Goal: Task Accomplishment & Management: Manage account settings

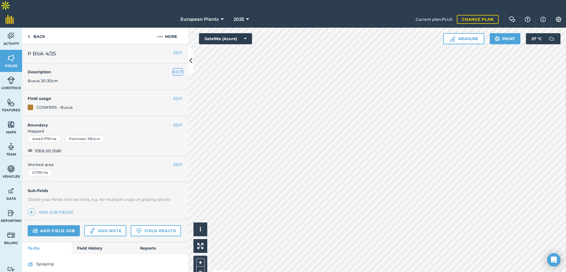
click at [175, 69] on button "EDIT" at bounding box center [177, 72] width 9 height 6
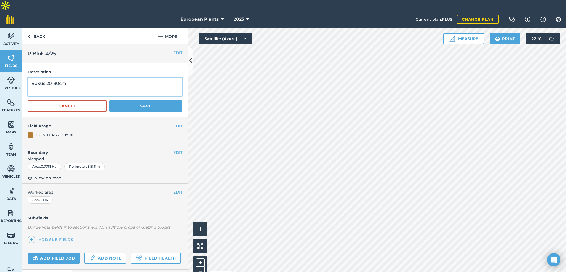
click at [128, 78] on textarea "Buxus 20-30cm" at bounding box center [105, 87] width 155 height 18
type textarea "Buxus 20-30cm x 20000"
click at [144, 100] on button "Save" at bounding box center [145, 105] width 73 height 11
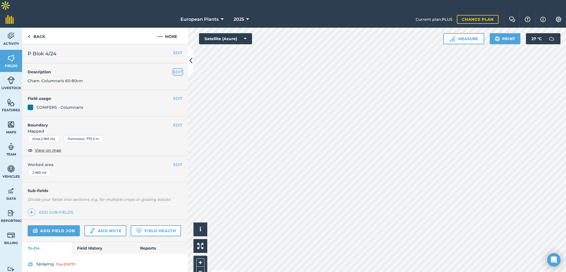
click at [173, 69] on button "EDIT" at bounding box center [177, 72] width 9 height 6
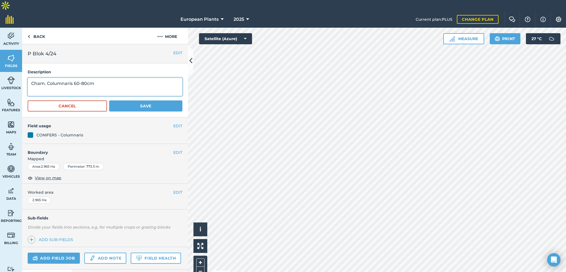
click at [150, 78] on textarea "Cham. Columnaris 60-80cm" at bounding box center [105, 87] width 155 height 18
type textarea "Cham. Columnaris 60-80cm x 80000"
click at [149, 100] on button "Save" at bounding box center [145, 105] width 73 height 11
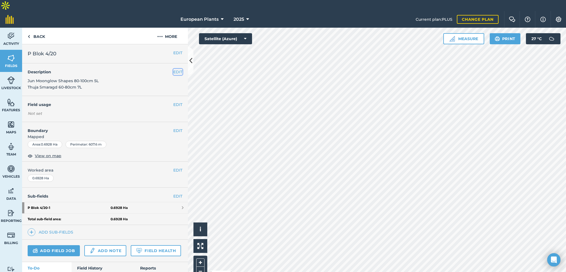
click at [175, 69] on button "EDIT" at bounding box center [177, 72] width 9 height 6
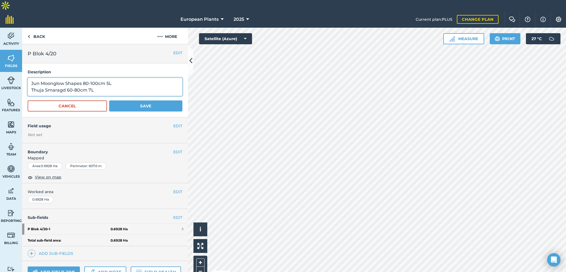
click at [103, 79] on textarea "Jun Moonglow Shapes 80-100cm 5L Thuja Smaragd 60-80cm 7L" at bounding box center [105, 87] width 155 height 18
paste textarea "20/1 Jun. Moonglow 3 ball 3500 20/2 Jun. Moonglow 1 ball 3500 20/3 Jun. Moonglo…"
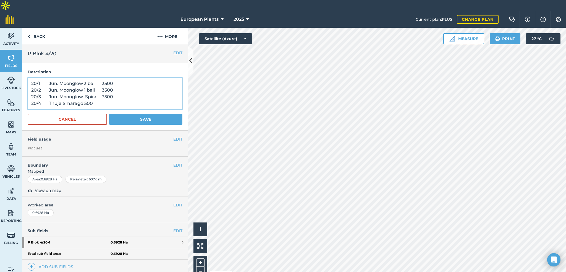
click at [40, 78] on textarea "20/1 Jun. Moonglow 3 ball 3500 20/2 Jun. Moonglow 1 ball 3500 20/3 Jun. Moonglo…" at bounding box center [105, 94] width 155 height 32
click at [44, 79] on textarea "20/1. Jun. Moonglow 3 ball 3500 20/2 Jun. Moonglow 1 ball 3500 20/3 Jun. Moongl…" at bounding box center [105, 94] width 155 height 32
click at [96, 78] on textarea "20/1. Jun. Moonglow 3 ball 3500 20/2. Jun. Moonglow 1 ball 3500 20/3. Jun. Moon…" at bounding box center [105, 94] width 155 height 32
drag, startPoint x: 89, startPoint y: 72, endPoint x: 95, endPoint y: 71, distance: 5.6
click at [95, 78] on textarea "20/1. Jun. Moonglow 3 ball x 3500 20/2. Jun. Moonglow 1 ball 3500 20/3. Jun. Mo…" at bounding box center [105, 94] width 155 height 32
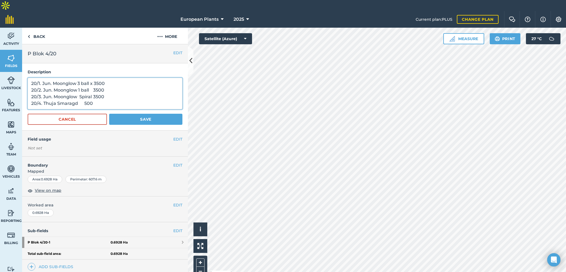
click at [93, 78] on textarea "20/1. Jun. Moonglow 3 ball x 3500 20/2. Jun. Moonglow 1 ball 3500 20/3. Jun. Mo…" at bounding box center [105, 94] width 155 height 32
paste textarea "x"
click at [95, 88] on textarea "20/1. Jun. Moonglow 3 ball x 3500 20/2. Jun. Moonglow 1 ball x 3500 20/3. Jun. …" at bounding box center [105, 94] width 155 height 32
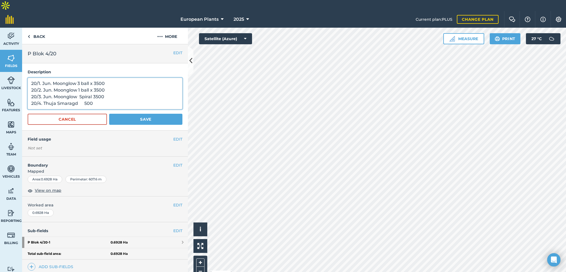
paste textarea "x"
click at [80, 92] on textarea "20/1. Jun. Moonglow 3 ball x 3500 20/2. Jun. Moonglow 1 ball x 3500 20/3. Jun. …" at bounding box center [105, 94] width 155 height 32
paste textarea "x"
type textarea "20/1. Jun. Moonglow 3 ball x 3500 20/2. Jun. Moonglow 1 ball x 3500 20/3. Jun. …"
click at [122, 114] on button "Save" at bounding box center [145, 119] width 73 height 11
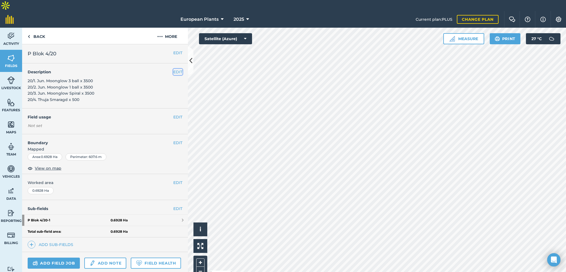
click at [173, 69] on button "EDIT" at bounding box center [177, 72] width 9 height 6
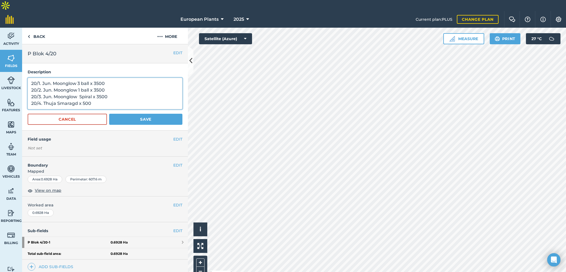
click at [79, 94] on textarea "20/1. Jun. Moonglow 3 ball x 3500 20/2. Jun. Moonglow 1 ball x 3500 20/3. Jun. …" at bounding box center [105, 94] width 155 height 32
click at [130, 114] on button "Save" at bounding box center [145, 119] width 73 height 11
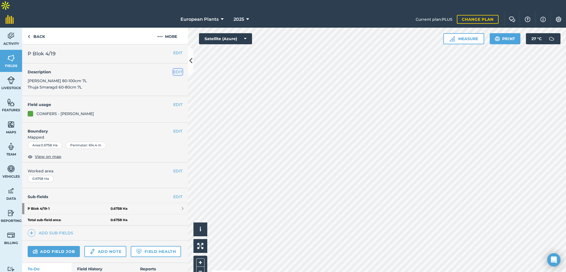
click at [174, 69] on button "EDIT" at bounding box center [177, 72] width 9 height 6
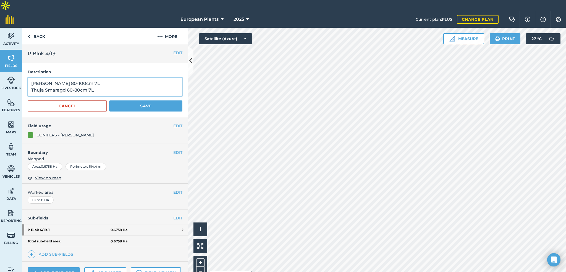
click at [138, 78] on textarea "[PERSON_NAME] 80-100cm 7L Thuja Smaragd 60-80cm 7L" at bounding box center [105, 87] width 155 height 18
paste textarea "19/1 [PERSON_NAME] 2000 19/2 Cup. Leylandi 600 19/3 Thuja Smaragd 200 19/4 [GEO…"
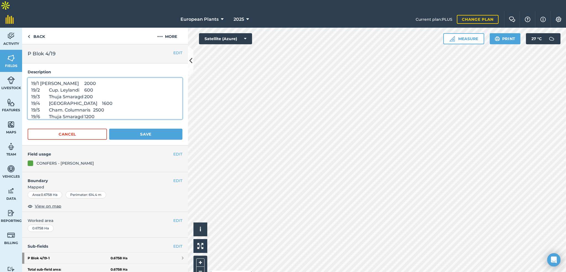
click at [39, 78] on textarea "19/1 [PERSON_NAME] 2000 19/2 Cup. Leylandi 600 19/3 Thuja Smaragd 200 19/4 [GEO…" at bounding box center [105, 98] width 155 height 41
click at [41, 78] on textarea "19/1. Thuja Smaragd 2000 19/2 Cup. Leylandi 600 19/3 Thuja Smaragd 200 19/4 [GE…" at bounding box center [105, 98] width 155 height 41
click at [40, 78] on textarea "19/1. Thuja Smaragd 2000 19/2 Cup. Leylandi 600 19/3 Thuja Smaragd 200 19/4 [GE…" at bounding box center [105, 98] width 155 height 41
paste textarea "."
click at [42, 86] on textarea "19/1. Thuja Smaragd 2000 19/2. Cup. Leylandi 600 19/3 Thuja Smaragd 200 19/4 [G…" at bounding box center [105, 98] width 155 height 41
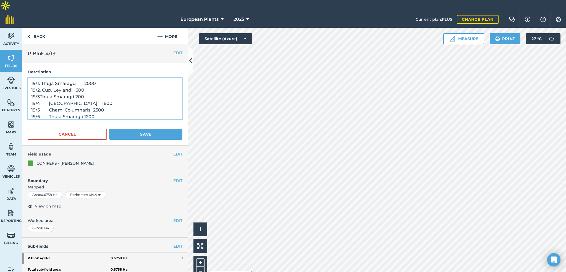
paste textarea "."
click at [40, 92] on textarea "19/1. Thuja Smaragd 2000 19/2. Cup. Leylandi 600 19/3. Thuja Smaragd 200 19/4 T…" at bounding box center [105, 98] width 155 height 41
paste textarea "."
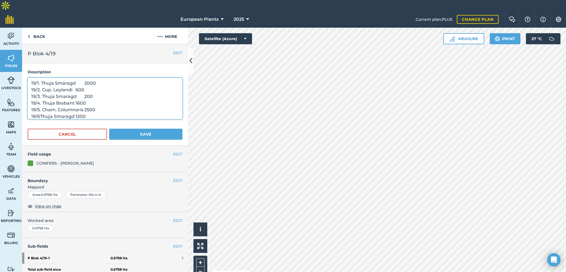
paste textarea "."
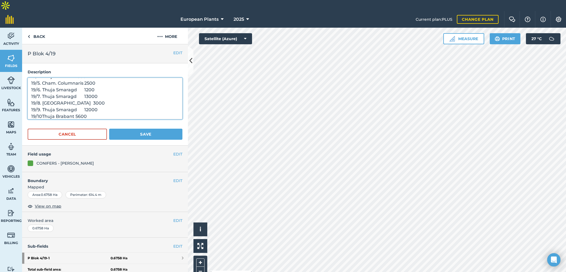
paste textarea "."
click at [80, 78] on textarea "19/1. Thuja Smaragd 2000 19/2. Cup. Leylandi 600 19/3. Thuja Smaragd 200 19/4. …" at bounding box center [105, 98] width 155 height 41
click at [79, 78] on textarea "19/1. Thuja Smaragd 2000 19/2. Cup. Leylandi 600 19/3. Thuja Smaragd 200 19/4. …" at bounding box center [105, 98] width 155 height 41
drag, startPoint x: 79, startPoint y: 71, endPoint x: 75, endPoint y: 70, distance: 3.6
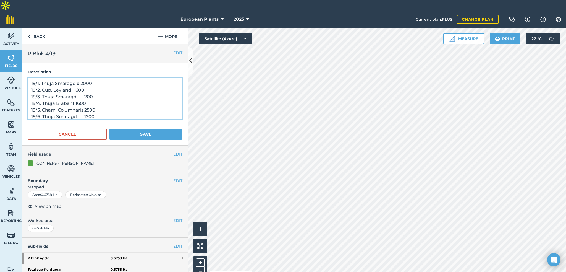
click at [75, 78] on textarea "19/1. Thuja Smaragd x 2000 19/2. Cup. Leylandi 600 19/3. Thuja Smaragd 200 19/4…" at bounding box center [105, 98] width 155 height 41
click at [76, 78] on textarea "19/1. Thuja Smaragd x 2000 19/2. Cup. Leylandi 600 19/3. Thuja Smaragd 200 19/4…" at bounding box center [105, 98] width 155 height 41
drag, startPoint x: 79, startPoint y: 72, endPoint x: 74, endPoint y: 71, distance: 5.3
click at [74, 78] on textarea "19/1. Thuja Smaragd x 2000 19/2. Cup. Leylandi 600 19/3. Thuja Smaragd 200 19/4…" at bounding box center [105, 98] width 155 height 41
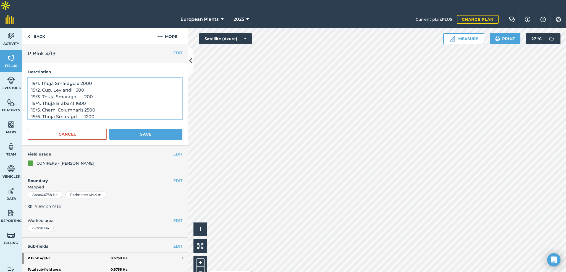
click at [74, 78] on textarea "19/1. Thuja Smaragd x 2000 19/2. Cup. Leylandi 600 19/3. Thuja Smaragd 200 19/4…" at bounding box center [105, 98] width 155 height 41
paste textarea "x"
click at [78, 85] on textarea "19/1. Thuja Smaragd x 2000 19/2. Cup. Leylandi x 600 19/3. Thuja Smaragd 200 19…" at bounding box center [105, 98] width 155 height 41
click at [77, 85] on textarea "19/1. Thuja Smaragd x 2000 19/2. Cup. Leylandi x 600 19/3. Thuja Smaragd 200 19…" at bounding box center [105, 98] width 155 height 41
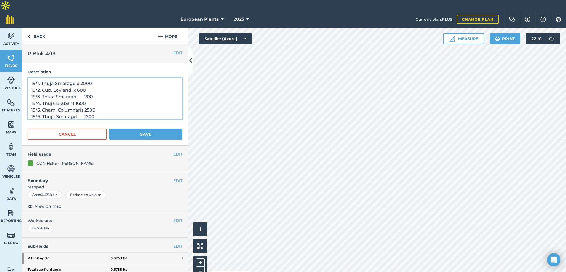
click at [76, 85] on textarea "19/1. Thuja Smaragd x 2000 19/2. Cup. Leylandi x 600 19/3. Thuja Smaragd 200 19…" at bounding box center [105, 98] width 155 height 41
paste textarea "x"
click at [75, 92] on textarea "19/1. Thuja Smaragd x 2000 19/2. Cup. Leylandi x 600 19/3. Thuja Smaragd x 200 …" at bounding box center [105, 98] width 155 height 41
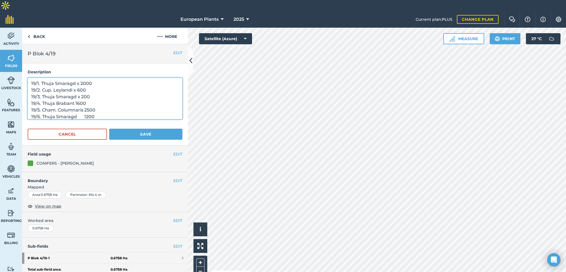
paste textarea "x"
click at [85, 98] on textarea "19/1. Thuja Smaragd x 2000 19/2. Cup. Leylandi x 600 19/3. Thuja Smaragd x 200 …" at bounding box center [105, 98] width 155 height 41
paste textarea "x"
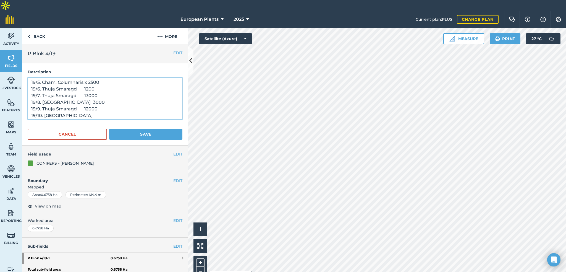
click at [77, 78] on textarea "19/1. Thuja Smaragd x 2000 19/2. Cup. Leylandi x 600 19/3. Thuja Smaragd x 200 …" at bounding box center [105, 98] width 155 height 41
click at [75, 78] on textarea "19/1. Thuja Smaragd x 2000 19/2. Cup. Leylandi x 600 19/3. Thuja Smaragd x 200 …" at bounding box center [105, 98] width 155 height 41
paste textarea "x"
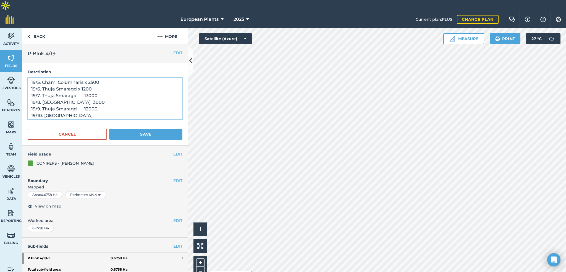
click at [77, 84] on textarea "19/1. Thuja Smaragd x 2000 19/2. Cup. Leylandi x 600 19/3. Thuja Smaragd x 200 …" at bounding box center [105, 98] width 155 height 41
paste textarea "x"
click at [74, 90] on textarea "19/1. Thuja Smaragd x 2000 19/2. Cup. Leylandi x 600 19/3. Thuja Smaragd x 200 …" at bounding box center [105, 98] width 155 height 41
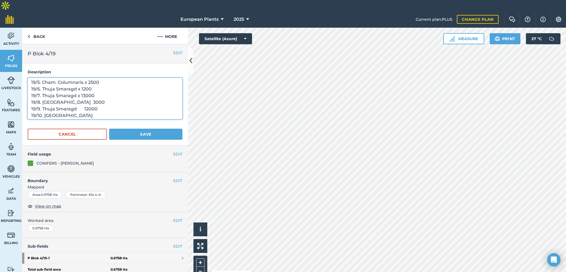
paste textarea "x"
click at [76, 96] on textarea "19/1. Thuja Smaragd x 2000 19/2. Cup. Leylandi x 600 19/3. Thuja Smaragd x 200 …" at bounding box center [105, 98] width 155 height 41
paste textarea "x"
click at [75, 104] on textarea "19/1. Thuja Smaragd x 2000 19/2. Cup. Leylandi x 600 19/3. Thuja Smaragd x 200 …" at bounding box center [105, 98] width 155 height 41
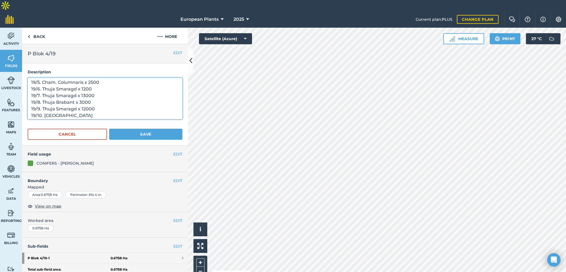
click at [75, 104] on textarea "19/1. Thuja Smaragd x 2000 19/2. Cup. Leylandi x 600 19/3. Thuja Smaragd x 200 …" at bounding box center [105, 98] width 155 height 41
paste textarea "x"
type textarea "19/1. Thuja Smaragd x 2000 19/2. Cup. Leylandi x 600 19/3. Thuja Smaragd x 200 …"
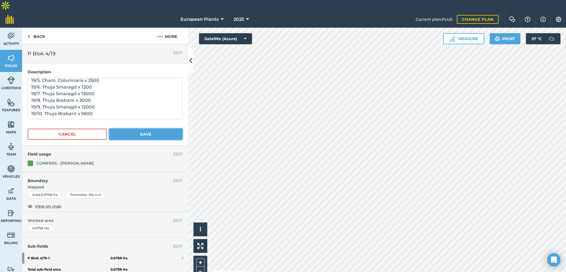
click at [128, 129] on button "Save" at bounding box center [145, 134] width 73 height 11
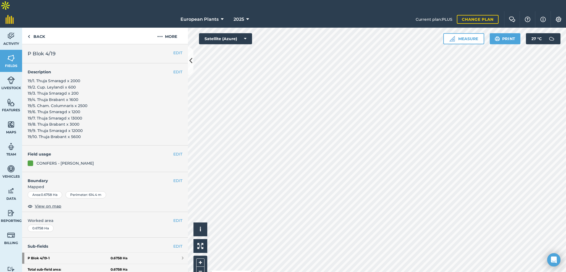
click at [168, 69] on h4 "Description" at bounding box center [105, 72] width 155 height 6
click at [173, 69] on button "EDIT" at bounding box center [177, 72] width 9 height 6
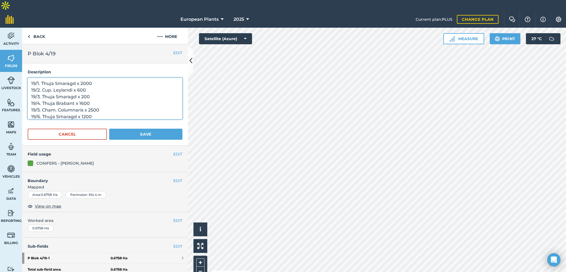
click at [74, 78] on textarea "19/1. Thuja Smaragd x 2000 19/2. Cup. Leylandi x 600 19/3. Thuja Smaragd x 200 …" at bounding box center [105, 98] width 155 height 41
click at [130, 78] on textarea "19/1. Thuja Smaragd 5L x 2000 19/2. Cup. Leylandi 3L x 600 19/3. Thuja Smaragd …" at bounding box center [105, 98] width 155 height 41
click at [77, 82] on textarea "19/1. Thuja Smaragd 5L x 2000 19/2. Cup. Leylandi 3L x 600 19/3. Thuja Smaragd …" at bounding box center [105, 98] width 155 height 41
click at [75, 90] on textarea "19/1. Thuja Smaragd 5L x 2000 19/2. Cup. Leylandi 3L x 600 19/3. Thuja Smaragd …" at bounding box center [105, 98] width 155 height 41
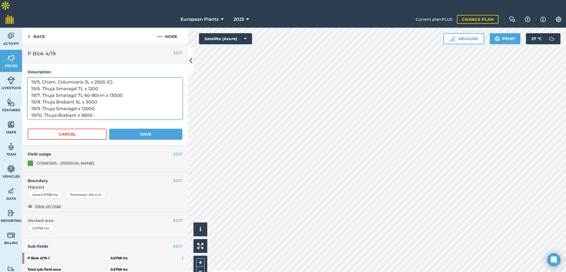
click at [100, 89] on textarea "19/1. Thuja Smaragd 5L x 2000 19/2. Cup. Leylandi 3L x 600 19/3. Thuja Smaragd …" at bounding box center [105, 98] width 155 height 41
click at [103, 105] on textarea "19/1. Thuja Smaragd 5L x 2000 19/2. Cup. Leylandi 3L x 600 19/3. Thuja Smaragd …" at bounding box center [105, 98] width 155 height 41
click at [74, 104] on textarea "19/1. Thuja Smaragd 5L x 2000 19/2. Cup. Leylandi 3L x 600 19/3. Thuja Smaragd …" at bounding box center [105, 98] width 155 height 41
click at [121, 95] on textarea "19/1. Thuja Smaragd 5L x 2000 19/2. Cup. Leylandi 3L x 600 19/3. Thuja Smaragd …" at bounding box center [105, 98] width 155 height 41
click at [126, 102] on textarea "19/1. Thuja Smaragd 5L x 2000 19/2. Cup. Leylandi 3L x 600 19/3. Thuja Smaragd …" at bounding box center [105, 98] width 155 height 41
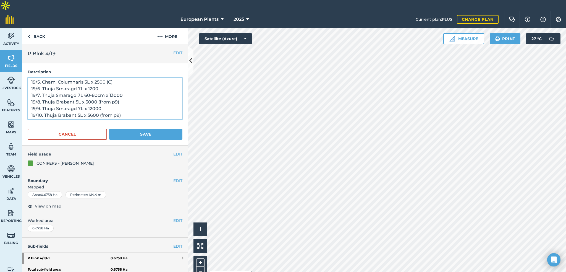
type textarea "19/1. Thuja Smaragd 5L x 2000 19/2. Cup. Leylandi 3L x 600 19/3. Thuja Smaragd …"
click at [130, 129] on button "Save" at bounding box center [145, 134] width 73 height 11
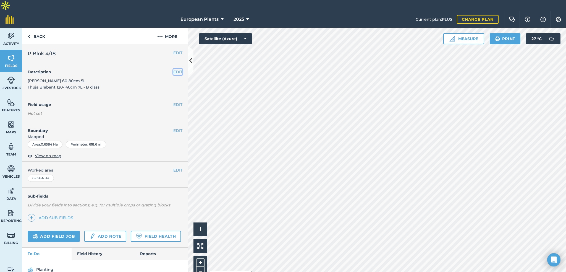
click at [176, 69] on button "EDIT" at bounding box center [177, 72] width 9 height 6
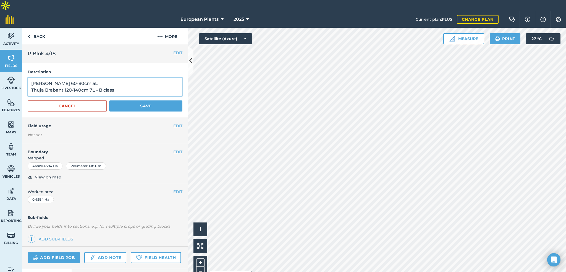
click at [137, 78] on textarea "[PERSON_NAME] 60-80cm 5L Thuja Brabant 120-140cm 7L - B class" at bounding box center [105, 87] width 155 height 18
click at [129, 78] on textarea "[PERSON_NAME] 60-80cm 5L x 600 Thuja Brabant 120-140cm 7L - B class" at bounding box center [105, 87] width 155 height 18
click at [124, 78] on textarea "[PERSON_NAME] 60-80cm 5L x 600 Thuja Brabant 120-140cm 7L - B class" at bounding box center [105, 87] width 155 height 18
click at [134, 83] on textarea "[PERSON_NAME] 60-80cm 5L x 600 Thuja Brabant 120-140cm 7L x 1500 (B class" at bounding box center [105, 87] width 155 height 18
click at [136, 78] on textarea "[PERSON_NAME] 60-80cm 5L x 600 Thuja Brabant 120-140cm 7L x 1500 (B class)" at bounding box center [105, 87] width 155 height 18
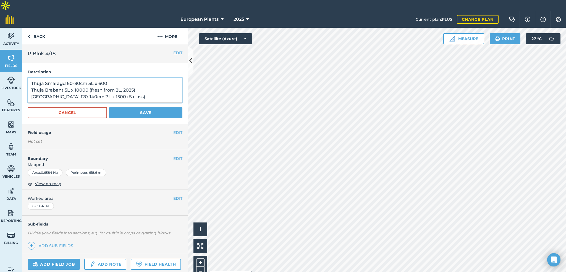
click at [122, 78] on textarea "Thuja Smaragd 60-80cm 5L x 600 Thuja Brabant 5L x 10000 (fresh from 2L, 2025) […" at bounding box center [105, 90] width 155 height 25
click at [170, 79] on textarea "Thuja Smaragd 60-80cm 5L x 600 Thuja Brabant 5L x 10000 (fresh from 2L, summer …" at bounding box center [105, 90] width 155 height 25
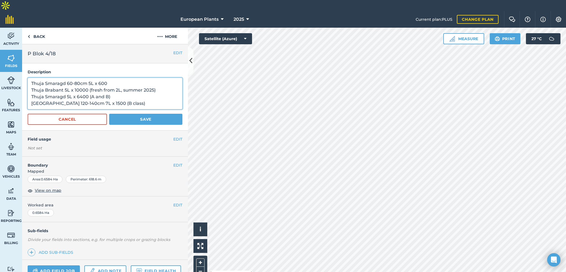
type textarea "Thuja Smaragd 60-80cm 5L x 600 Thuja Brabant 5L x 10000 (fresh from 2L, summer …"
click at [146, 114] on button "Save" at bounding box center [145, 119] width 73 height 11
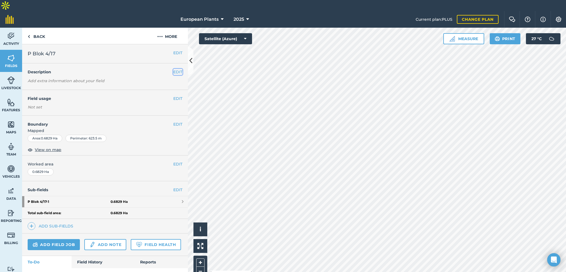
click at [176, 69] on button "EDIT" at bounding box center [177, 72] width 9 height 6
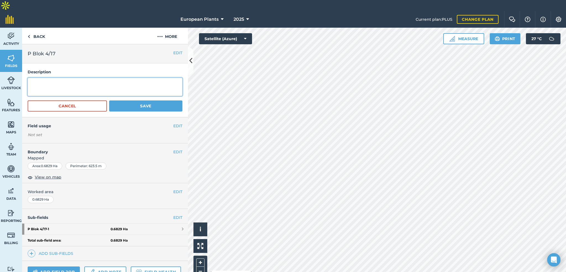
click at [134, 78] on textarea at bounding box center [105, 87] width 155 height 18
paste textarea "17/1 Jun. Moonglow 2313 17/2 [PERSON_NAME] 1723 17/3 Thuja [PERSON_NAME] Nana P…"
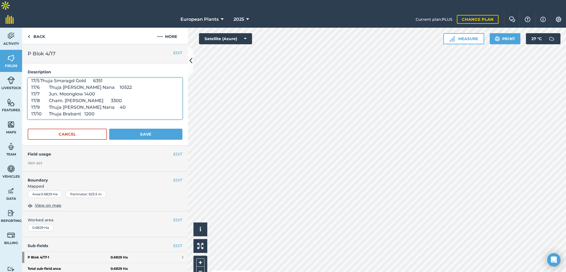
scroll to position [30, 0]
click at [49, 101] on textarea "17/1 Jun. Moonglow 2313 17/2 [PERSON_NAME] 1723 17/3 Thuja [PERSON_NAME] Nana P…" at bounding box center [105, 98] width 155 height 41
click at [77, 78] on textarea "17/1 Jun. Moonglow 2313 17/2 [PERSON_NAME] 1723 17/3 Thuja Aurea Nana Piramidal…" at bounding box center [105, 98] width 155 height 41
click at [87, 79] on textarea "17/1 Jun. Moonglow x 2313 17/2 [PERSON_NAME] 1723 17/3 Thuja [PERSON_NAME] Nana…" at bounding box center [105, 98] width 155 height 41
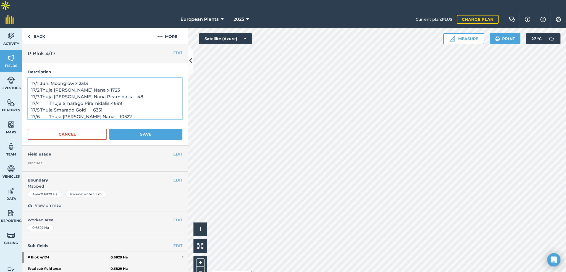
click at [116, 85] on textarea "17/1 Jun. Moonglow x 2313 17/2 Thuja [PERSON_NAME] Nana x 1723 17/3 Thuja [PERS…" at bounding box center [105, 98] width 155 height 41
click at [106, 92] on textarea "17/1 Jun. Moonglow x 2313 17/2 Thuja Aurea Nana x 1723 17/3 Thuja Aurea Nana Pi…" at bounding box center [105, 98] width 155 height 41
click at [87, 99] on textarea "17/1 Jun. Moonglow x 2313 17/2 Thuja Aurea Nana x 1723 17/3 Thuja Aurea Nana Pi…" at bounding box center [105, 98] width 155 height 41
click at [88, 105] on textarea "17/1 Jun. Moonglow x 2313 17/2 Thuja Aurea Nana x 1723 17/3 Thuja Aurea Nana Pi…" at bounding box center [105, 98] width 155 height 41
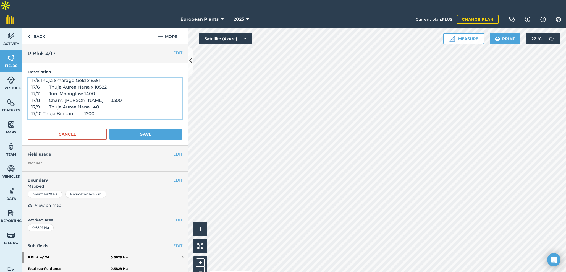
click at [80, 81] on textarea "17/1 Jun. Moonglow x 2313 17/2 Thuja Aurea Nana x 1723 17/3 Thuja Aurea Nana Pi…" at bounding box center [105, 98] width 155 height 41
click at [78, 82] on textarea "17/1 Jun. Moonglow x 2313 17/2 Thuja Aurea Nana x 1723 17/3 Thuja Aurea Nana Pi…" at bounding box center [105, 98] width 155 height 41
click at [79, 88] on textarea "17/1 Jun. Moonglow x 2313 17/2 Thuja Aurea Nana x 1723 17/3 Thuja Aurea Nana Pi…" at bounding box center [105, 98] width 155 height 41
click at [88, 94] on textarea "17/1 Jun. Moonglow x 2313 17/2 Thuja [PERSON_NAME] Nana x 1723 17/3 Thuja [PERS…" at bounding box center [105, 98] width 155 height 41
click at [79, 100] on textarea "17/1 Jun. Moonglow x 2313 17/2 Thuja [PERSON_NAME] Nana x 1723 17/3 Thuja [PERS…" at bounding box center [105, 98] width 155 height 41
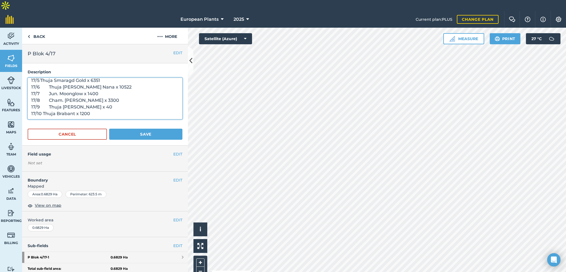
type textarea "17/1 Jun. Moonglow x 2313 17/2 Thuja [PERSON_NAME] Nana x 1723 17/3 Thuja [PERS…"
click at [124, 129] on button "Save" at bounding box center [145, 134] width 73 height 11
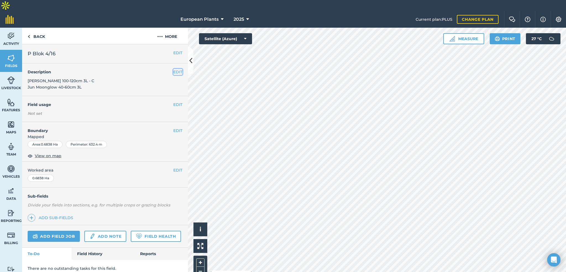
click at [176, 69] on button "EDIT" at bounding box center [177, 72] width 9 height 6
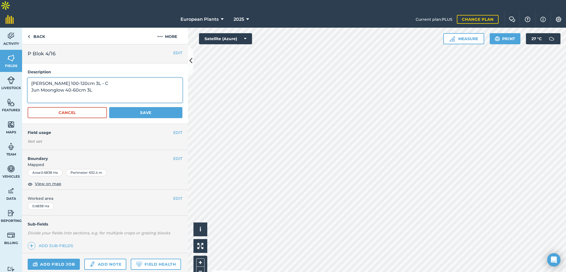
click at [134, 78] on textarea "[PERSON_NAME] 100-120cm 3L - C Jun Moonglow 40-60cm 3L" at bounding box center [105, 90] width 155 height 25
type textarea "[PERSON_NAME] 100-120cm 3L x 1000 Jun Moonglow 40-60cm 3L x 500"
click at [141, 107] on button "Save" at bounding box center [145, 112] width 73 height 11
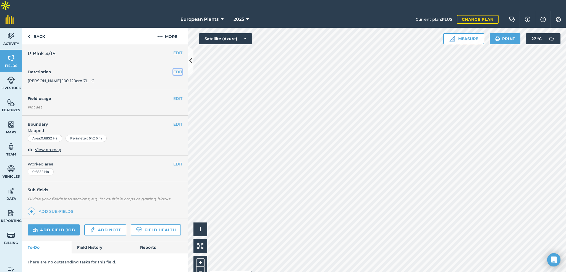
click at [182, 69] on button "EDIT" at bounding box center [177, 72] width 9 height 6
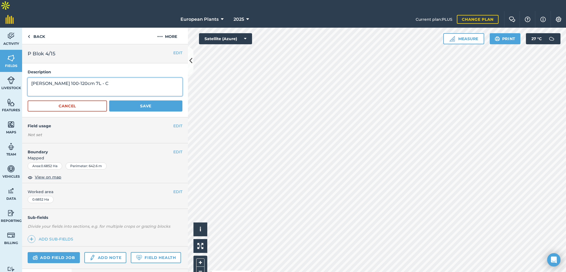
click at [132, 78] on textarea "[PERSON_NAME] 100-120cm 7L - C" at bounding box center [105, 87] width 155 height 18
type textarea "[PERSON_NAME] 100-120cm 7L x 16400 (B)"
click at [131, 100] on button "Save" at bounding box center [145, 105] width 73 height 11
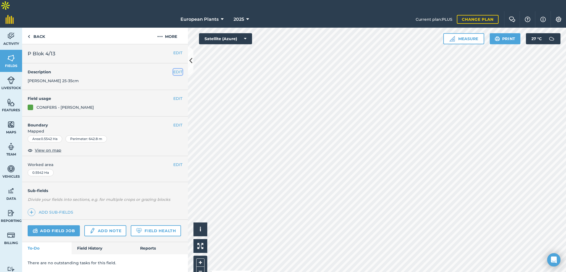
click at [177, 69] on button "EDIT" at bounding box center [177, 72] width 9 height 6
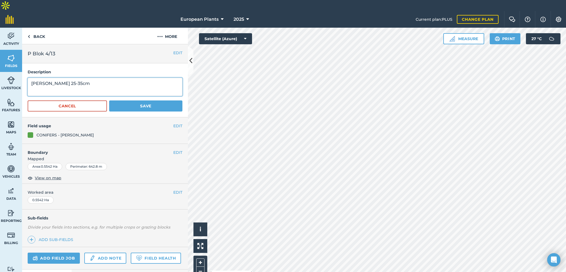
click at [135, 78] on textarea "[PERSON_NAME] 25-35cm" at bounding box center [105, 87] width 155 height 18
type textarea "[PERSON_NAME] 25-35cm x 15000"
click at [146, 100] on button "Save" at bounding box center [145, 105] width 73 height 11
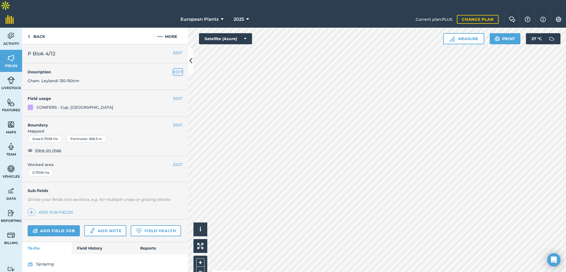
click at [181, 69] on button "EDIT" at bounding box center [177, 72] width 9 height 6
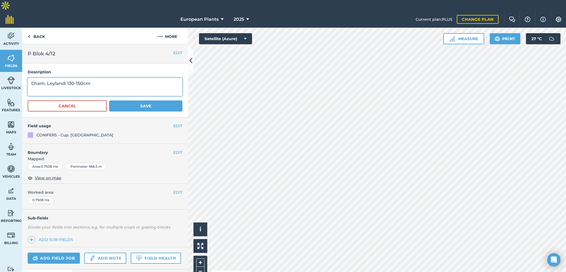
click at [71, 78] on textarea "Cham. Leylandi 130-150cm" at bounding box center [105, 87] width 155 height 18
click at [110, 78] on textarea "Cham. Leylandi 130-150cm" at bounding box center [105, 87] width 155 height 18
type textarea "Cham. Leylandi 130-150cm x 25000"
click at [121, 100] on button "Save" at bounding box center [145, 105] width 73 height 11
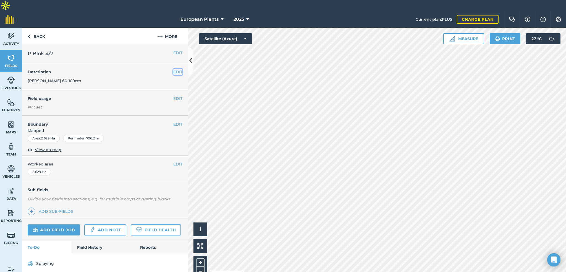
click at [175, 69] on button "EDIT" at bounding box center [177, 72] width 9 height 6
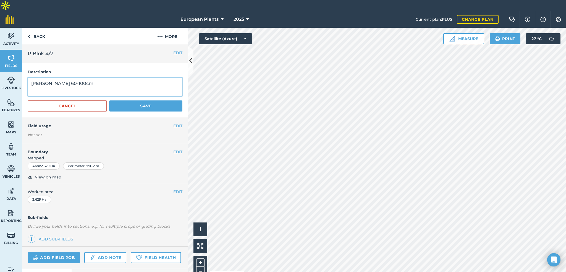
click at [139, 78] on textarea "[PERSON_NAME] 60-100cm" at bounding box center [105, 87] width 155 height 18
type textarea "[PERSON_NAME] 60-100cm x 8000"
click at [135, 100] on button "Save" at bounding box center [145, 105] width 73 height 11
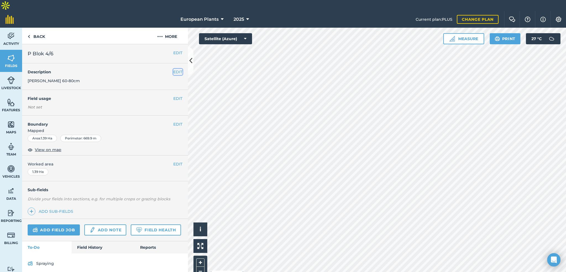
click at [174, 69] on button "EDIT" at bounding box center [177, 72] width 9 height 6
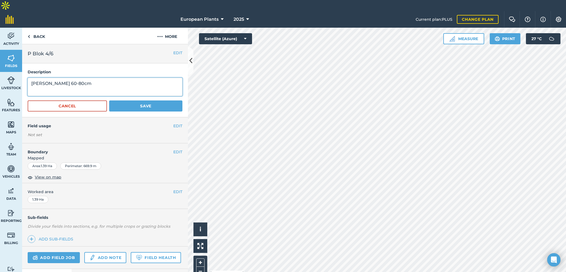
click at [161, 78] on textarea "[PERSON_NAME] 60-80cm" at bounding box center [105, 87] width 155 height 18
type textarea "[PERSON_NAME] 60-80cm x 20000"
click at [163, 100] on button "Save" at bounding box center [145, 105] width 73 height 11
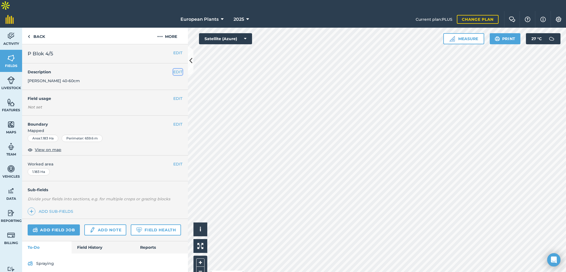
click at [177, 69] on button "EDIT" at bounding box center [177, 72] width 9 height 6
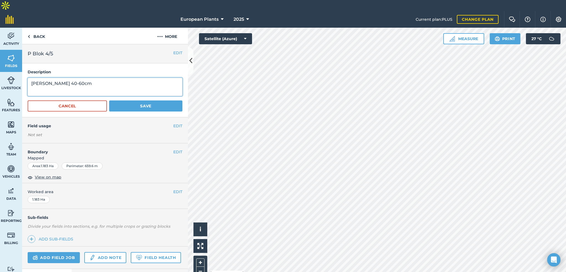
click at [130, 78] on textarea "[PERSON_NAME] 40-60cm" at bounding box center [105, 87] width 155 height 18
type textarea "[PERSON_NAME] 40-60cm x 12000"
click at [149, 100] on button "Save" at bounding box center [145, 105] width 73 height 11
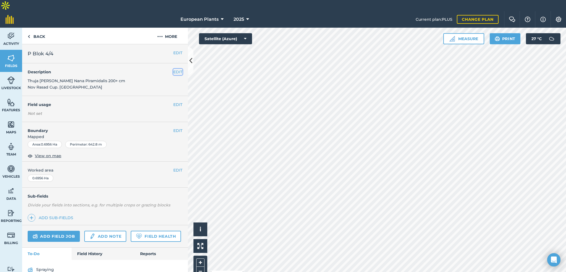
click at [178, 69] on button "EDIT" at bounding box center [177, 72] width 9 height 6
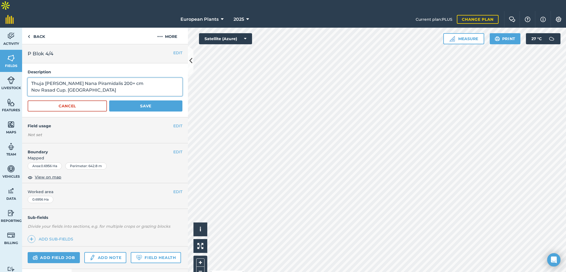
click at [133, 79] on textarea "Thuja [PERSON_NAME] Nana Piramidalis 200+ cm Nov Rasad Cup. [GEOGRAPHIC_DATA]" at bounding box center [105, 87] width 155 height 18
type textarea "Thuja Aurea Nana Piramidalis 200+ cm Nov Rasad Cup. Leylandi x 17000"
click at [145, 100] on button "Save" at bounding box center [145, 105] width 73 height 11
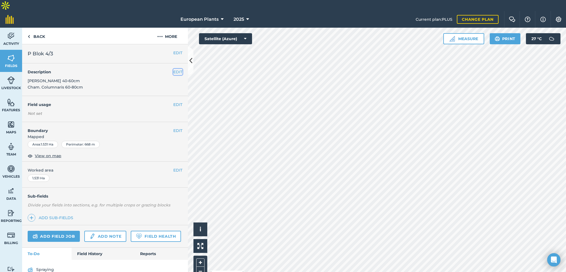
click at [180, 69] on button "EDIT" at bounding box center [177, 72] width 9 height 6
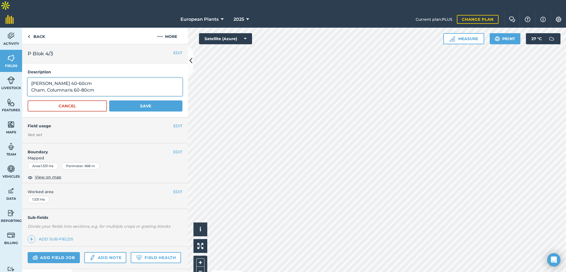
click at [145, 78] on textarea "[PERSON_NAME] 40-60cm Cham. Columnaris 60-80cm" at bounding box center [105, 87] width 155 height 18
type textarea "[PERSON_NAME] 40-60cm x 23520 Cham. Columnaris 60-80cm x 15000"
click at [135, 100] on button "Save" at bounding box center [145, 105] width 73 height 11
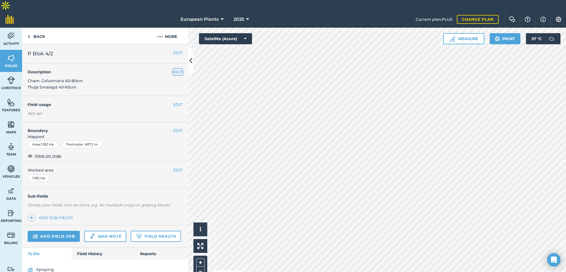
click at [176, 69] on button "EDIT" at bounding box center [177, 72] width 9 height 6
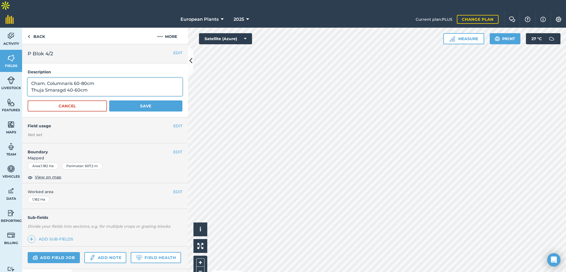
click at [115, 78] on textarea "Cham. Columnaris 60-80cm Thuja Smaragd 40-60cm" at bounding box center [105, 87] width 155 height 18
type textarea "Cham. Columnaris 60-80cm x 6000 Thuja Smaragd 40-60cm x 20240"
click at [126, 100] on button "Save" at bounding box center [145, 105] width 73 height 11
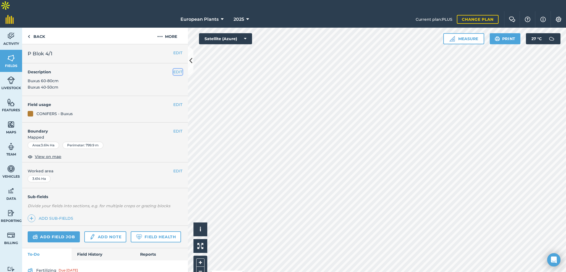
click at [174, 69] on button "EDIT" at bounding box center [177, 72] width 9 height 6
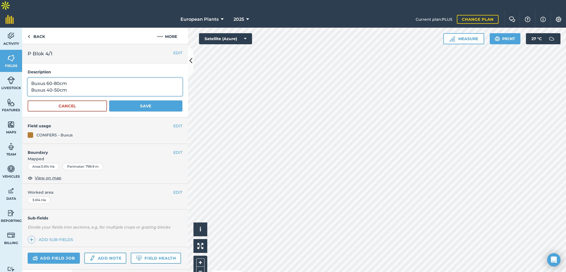
click at [96, 82] on textarea "Buxus 60-80cm Buxus 40-50cm" at bounding box center [105, 87] width 155 height 18
type textarea "Buxus 60-80cm x 2000 Buxus 40-50cm x 50000"
click at [168, 100] on button "Save" at bounding box center [145, 105] width 73 height 11
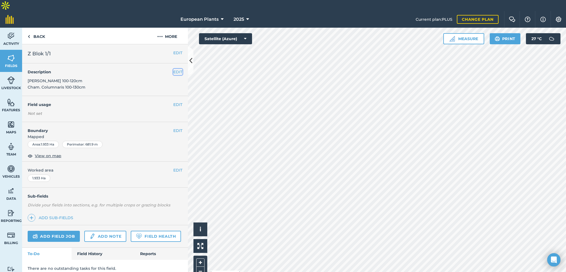
click at [174, 69] on button "EDIT" at bounding box center [177, 72] width 9 height 6
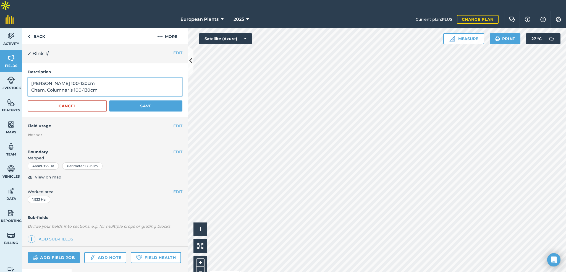
click at [143, 78] on textarea "[PERSON_NAME] 100-120cm Cham. Columnaris 100-130cm" at bounding box center [105, 87] width 155 height 18
click at [139, 79] on textarea "Thuja Smaragd 100-120cm x 6064 Cham. Columnaris 100-130cm" at bounding box center [105, 87] width 155 height 18
type textarea "Thuja Smaragd 100-120cm x 6064 Cham. Columnaris 100-130cm x 6998"
click at [163, 100] on button "Save" at bounding box center [145, 105] width 73 height 11
